Goal: Check status

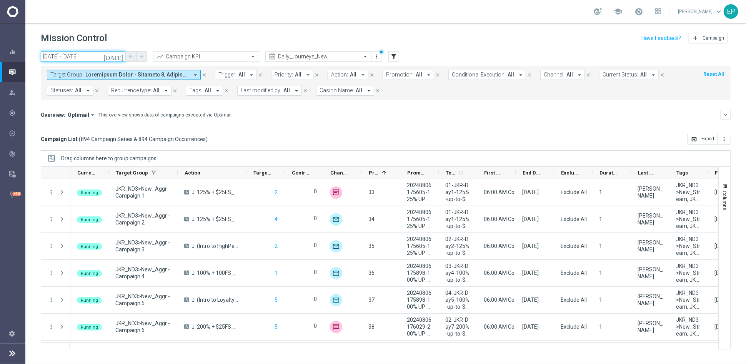
click at [79, 58] on input "[DATE] - [DATE]" at bounding box center [83, 56] width 85 height 11
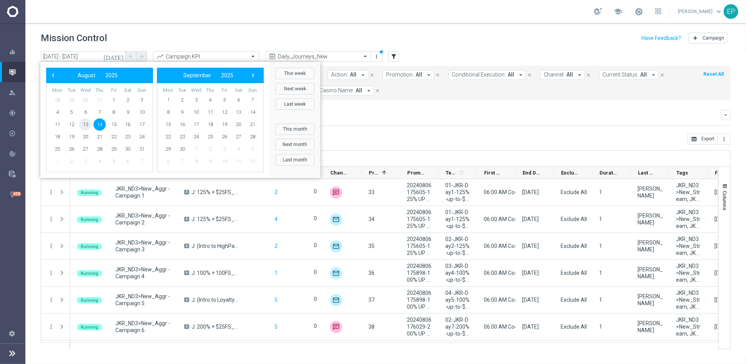
click at [81, 122] on span "13" at bounding box center [85, 124] width 12 height 12
type input "[DATE] - [DATE]"
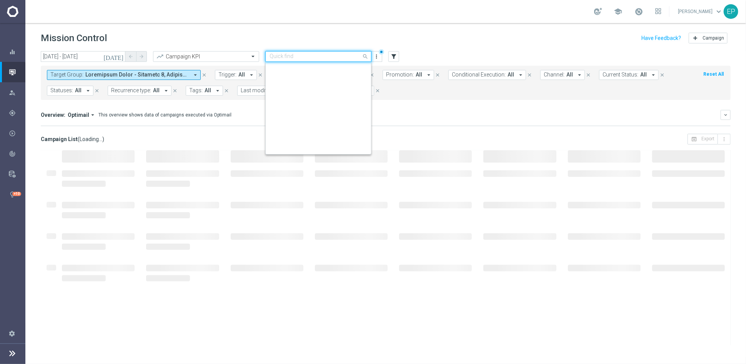
click at [341, 57] on input "text" at bounding box center [311, 56] width 82 height 7
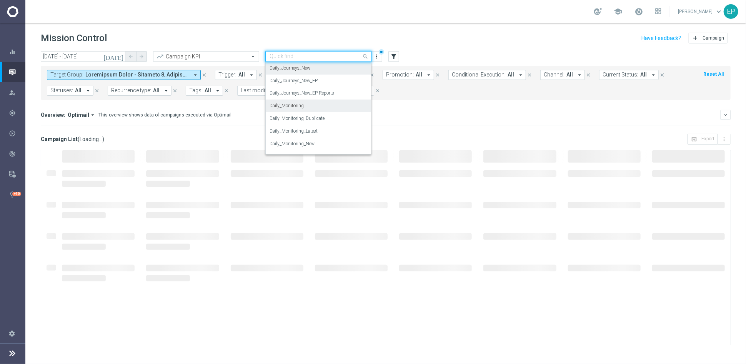
scroll to position [271, 0]
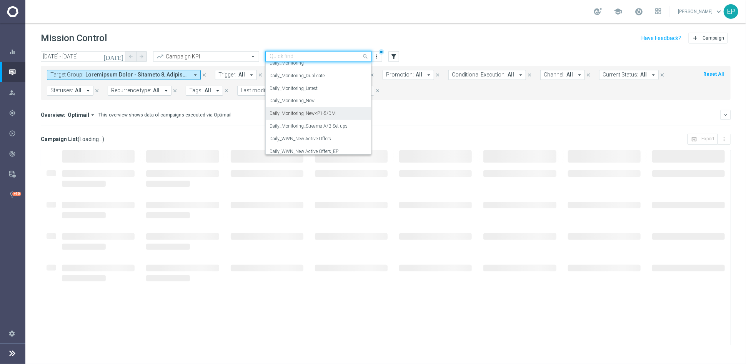
click at [335, 113] on div "Daily_Monitoring_New<P1-5/DM" at bounding box center [319, 113] width 98 height 13
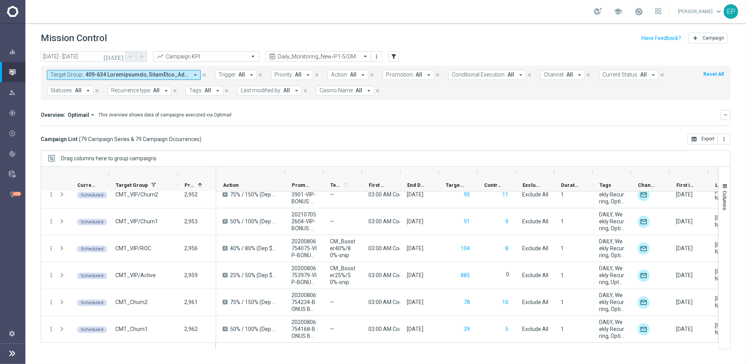
scroll to position [1282, 0]
